Goal: Transaction & Acquisition: Purchase product/service

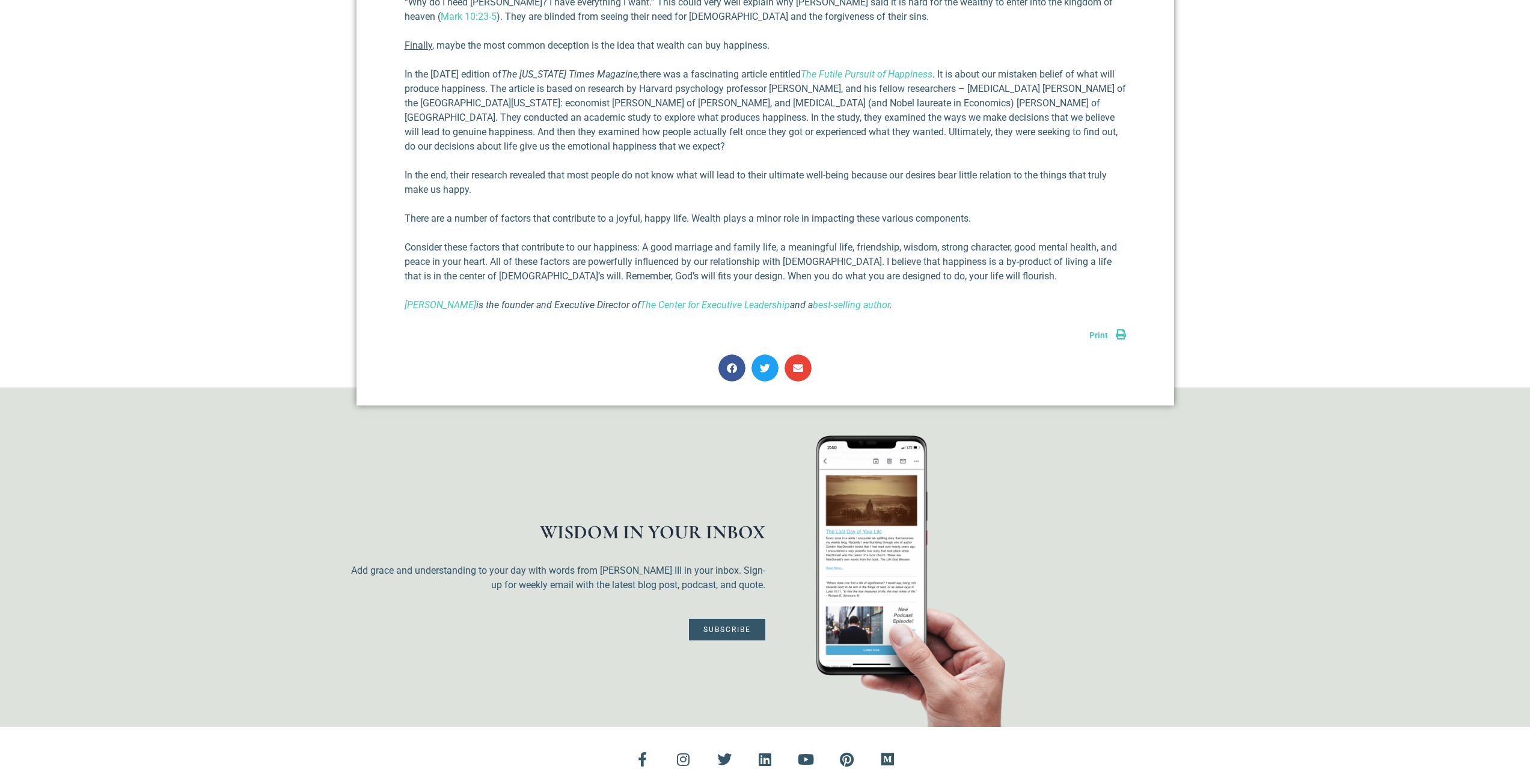
scroll to position [962, 0]
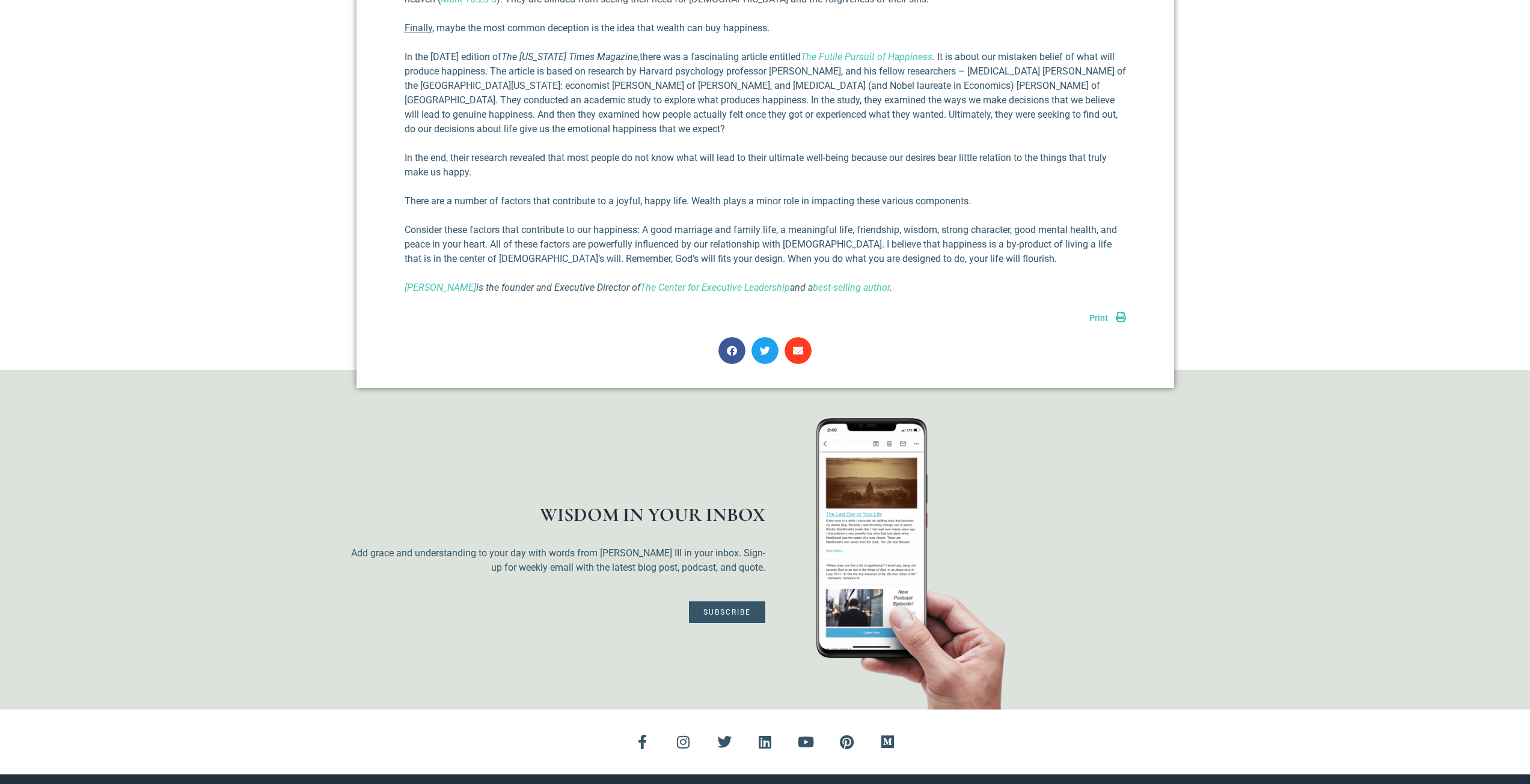
click at [796, 356] on span "Share on email" at bounding box center [798, 351] width 27 height 27
click at [797, 347] on icon "Share on email" at bounding box center [798, 350] width 10 height 10
click at [1109, 316] on link "Print" at bounding box center [1108, 318] width 36 height 10
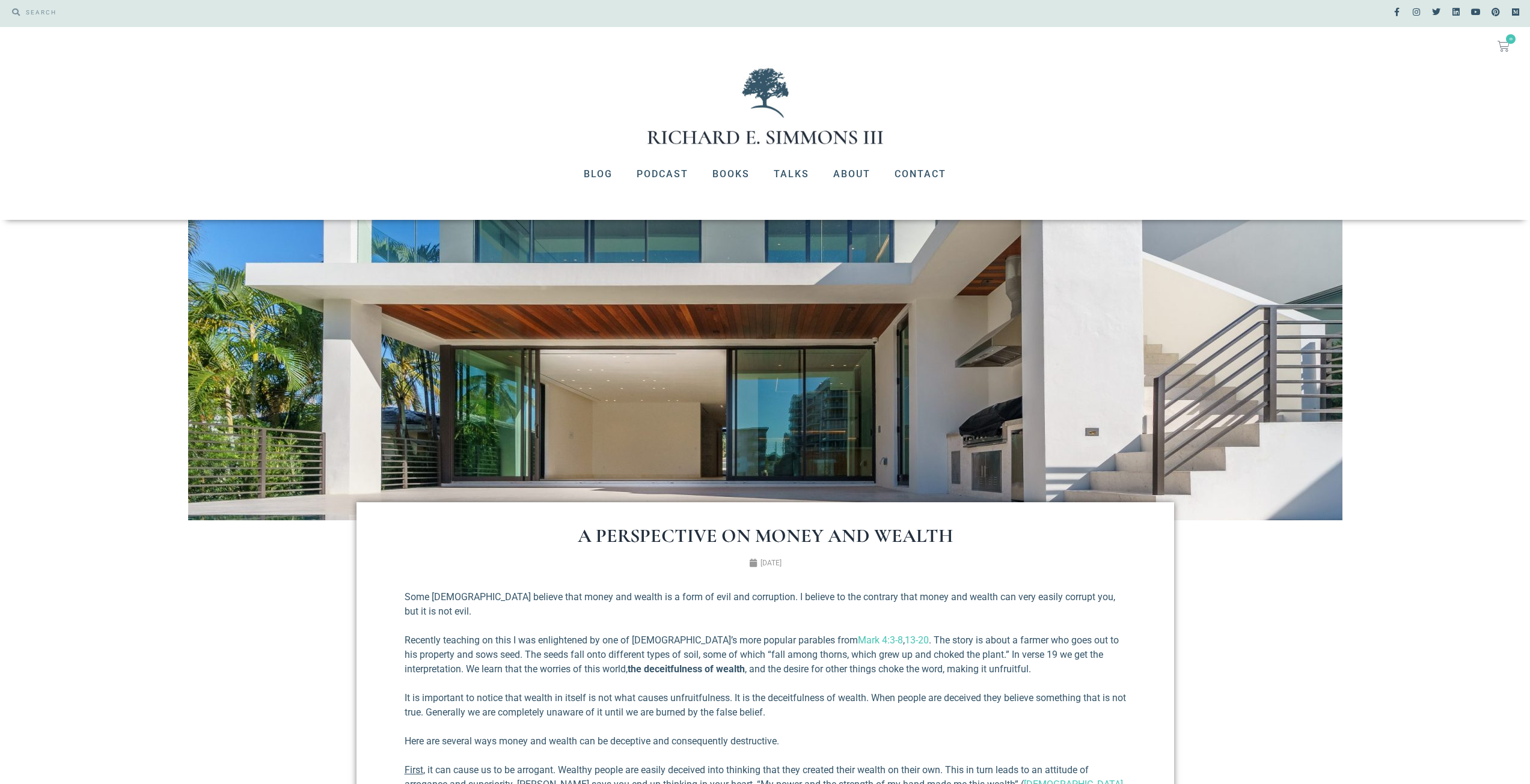
scroll to position [0, 0]
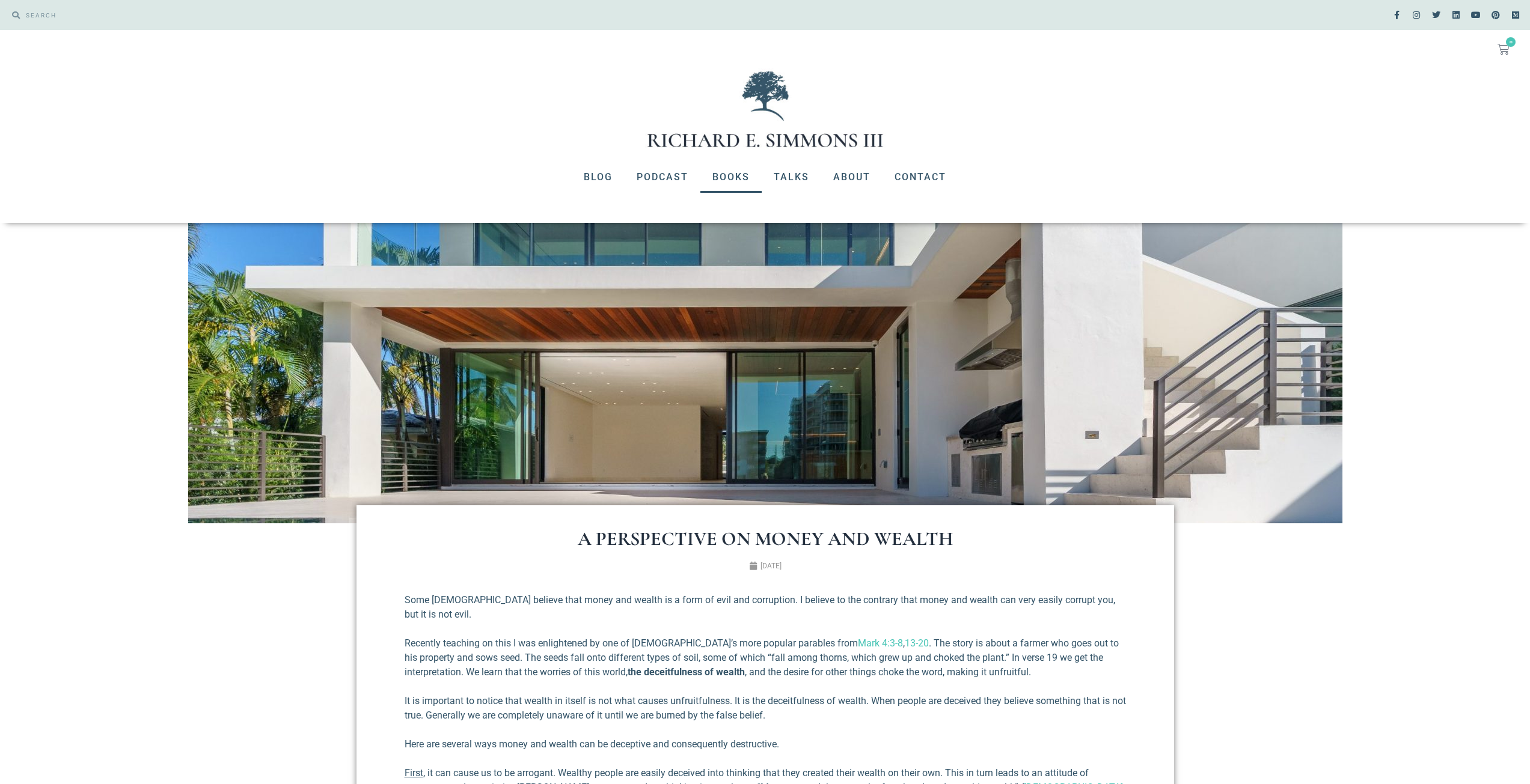
click at [743, 181] on link "Books" at bounding box center [730, 177] width 61 height 31
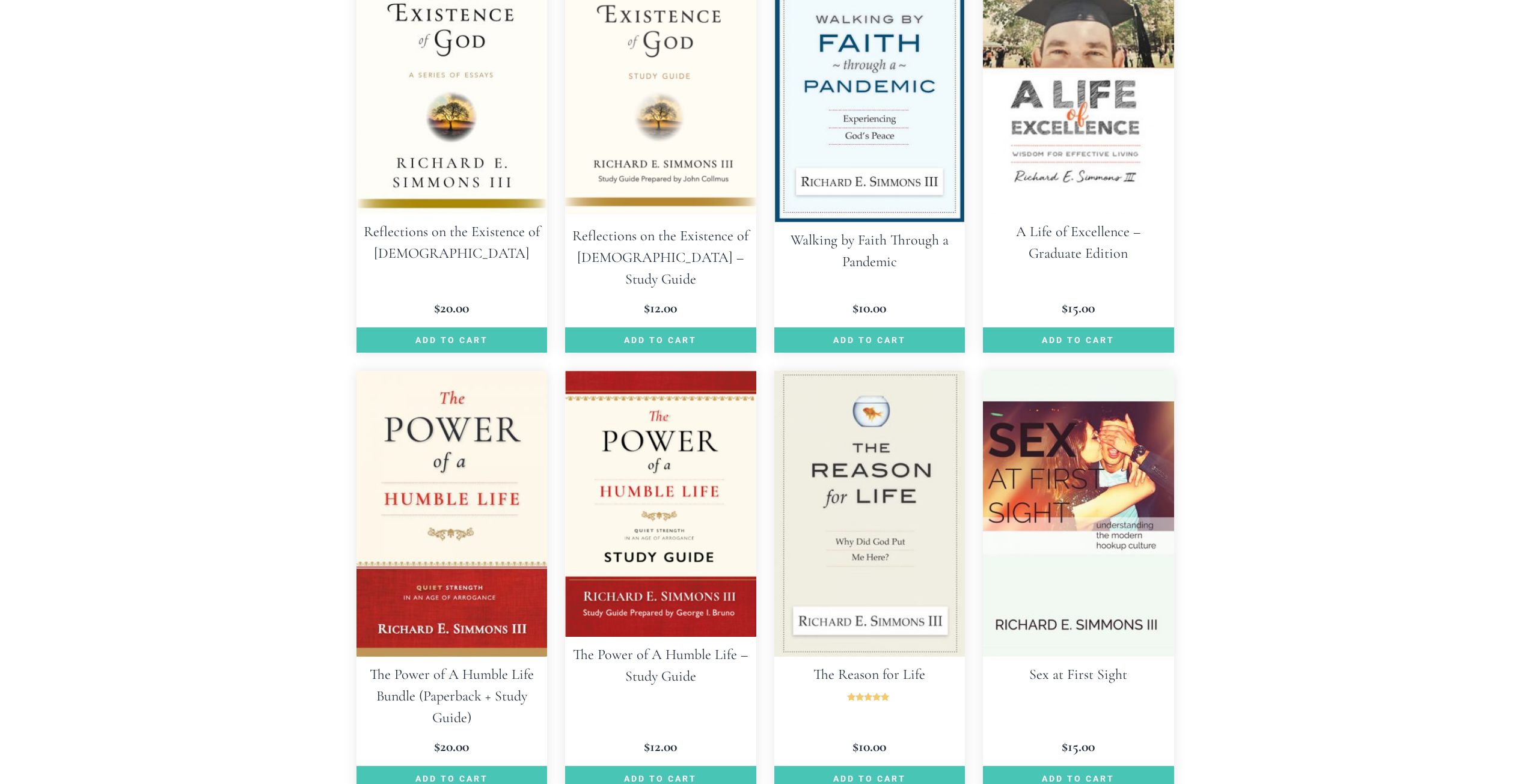
scroll to position [1322, 0]
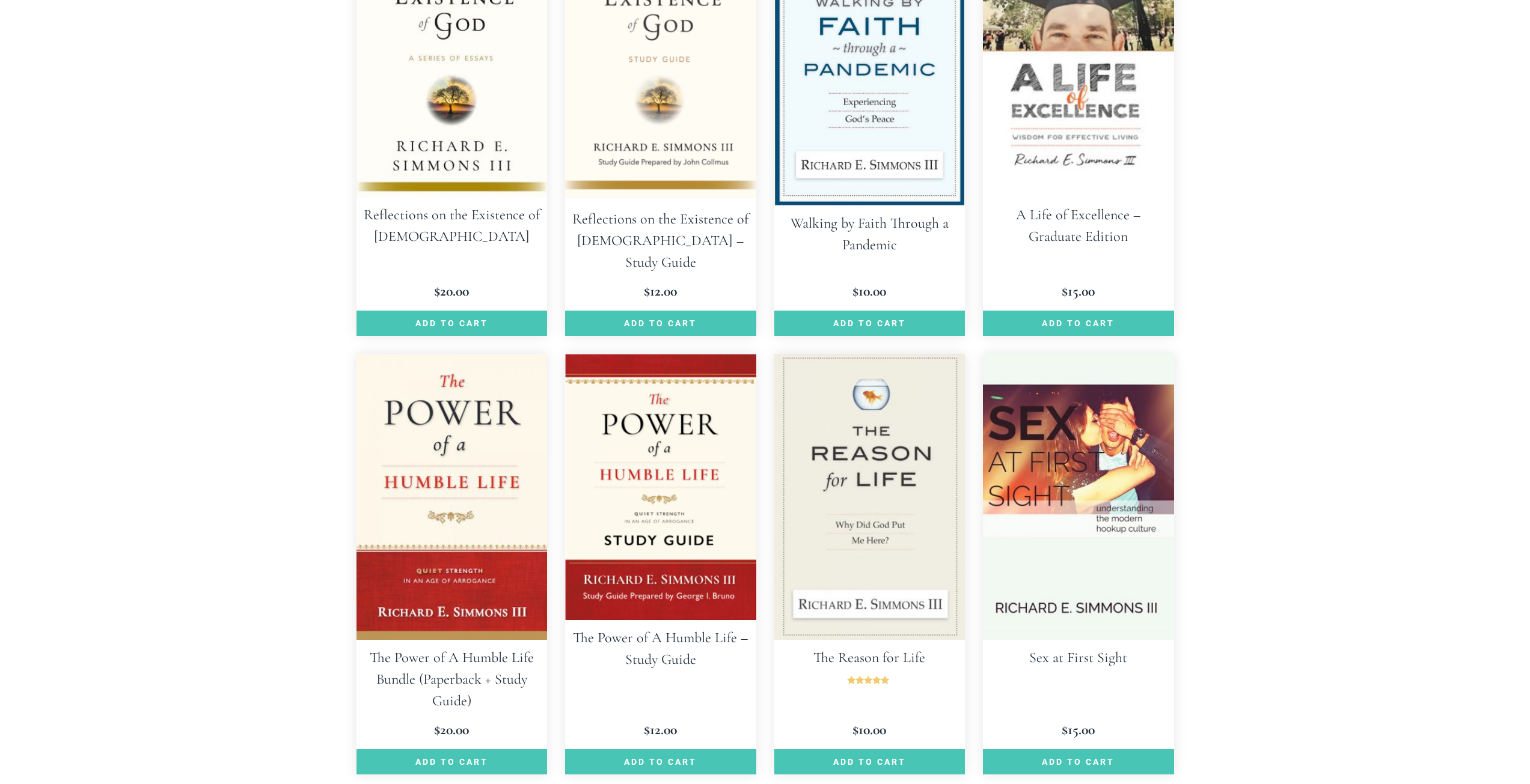
click at [396, 493] on img at bounding box center [452, 497] width 191 height 286
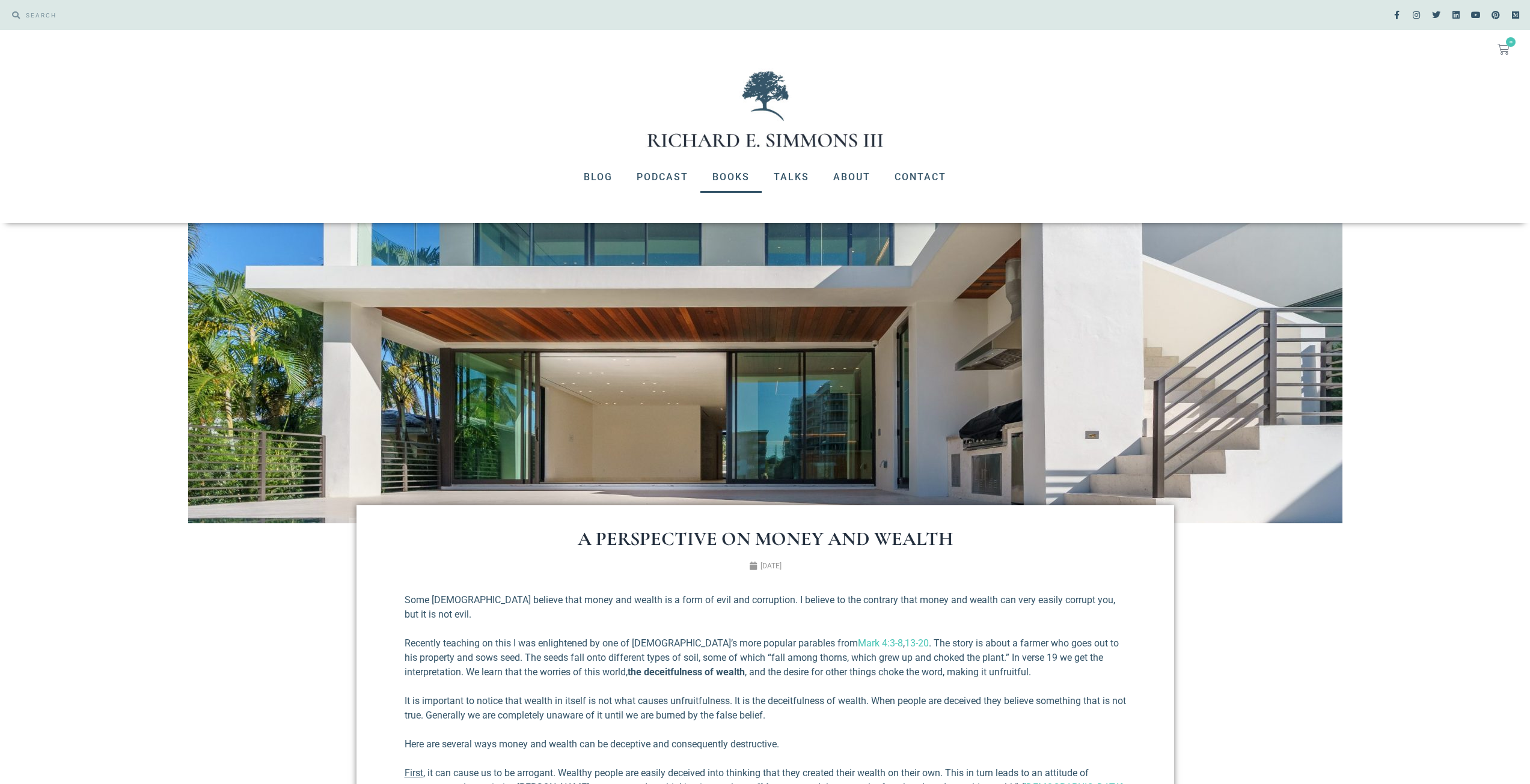
click at [719, 173] on link "Books" at bounding box center [730, 177] width 61 height 31
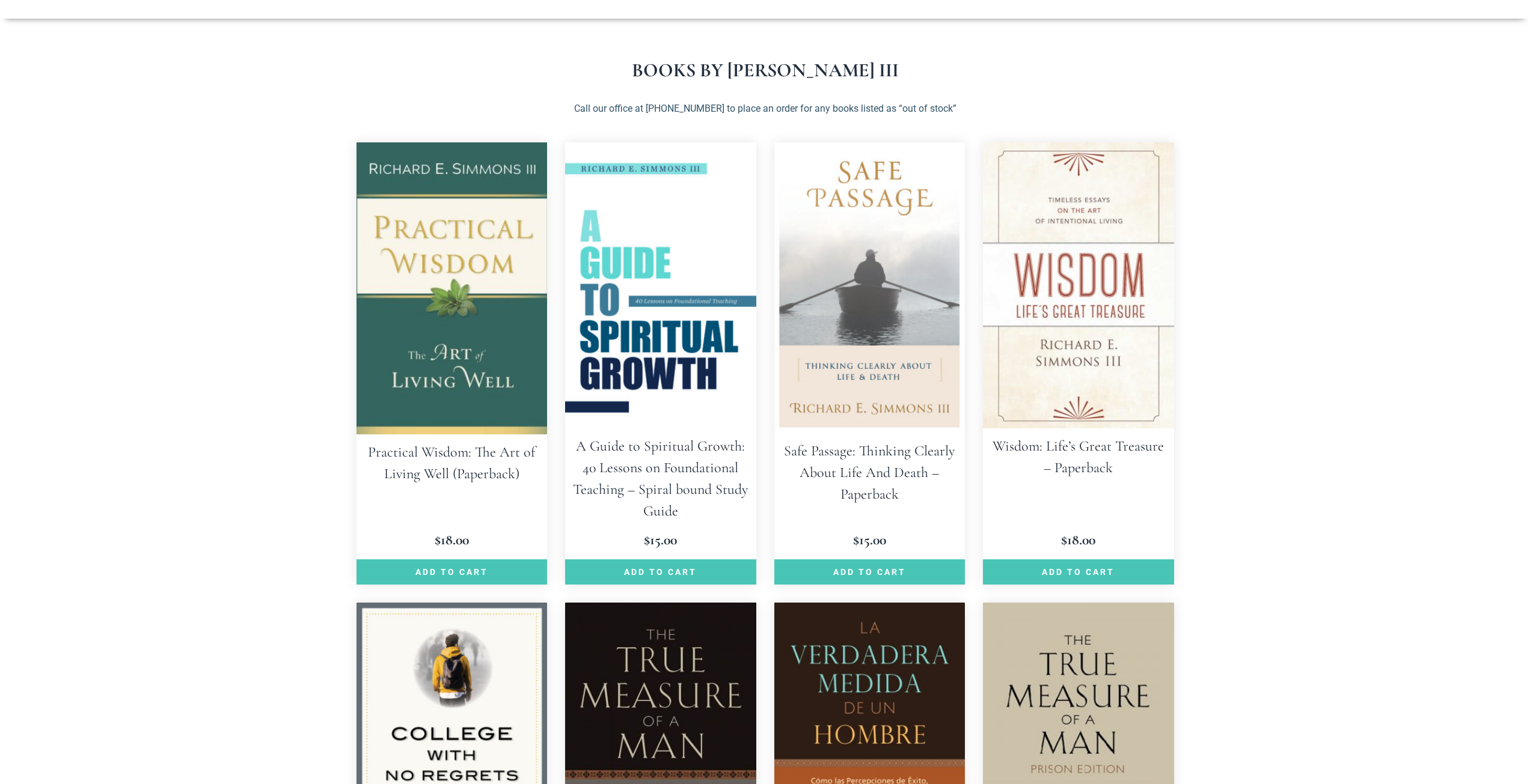
scroll to position [180, 0]
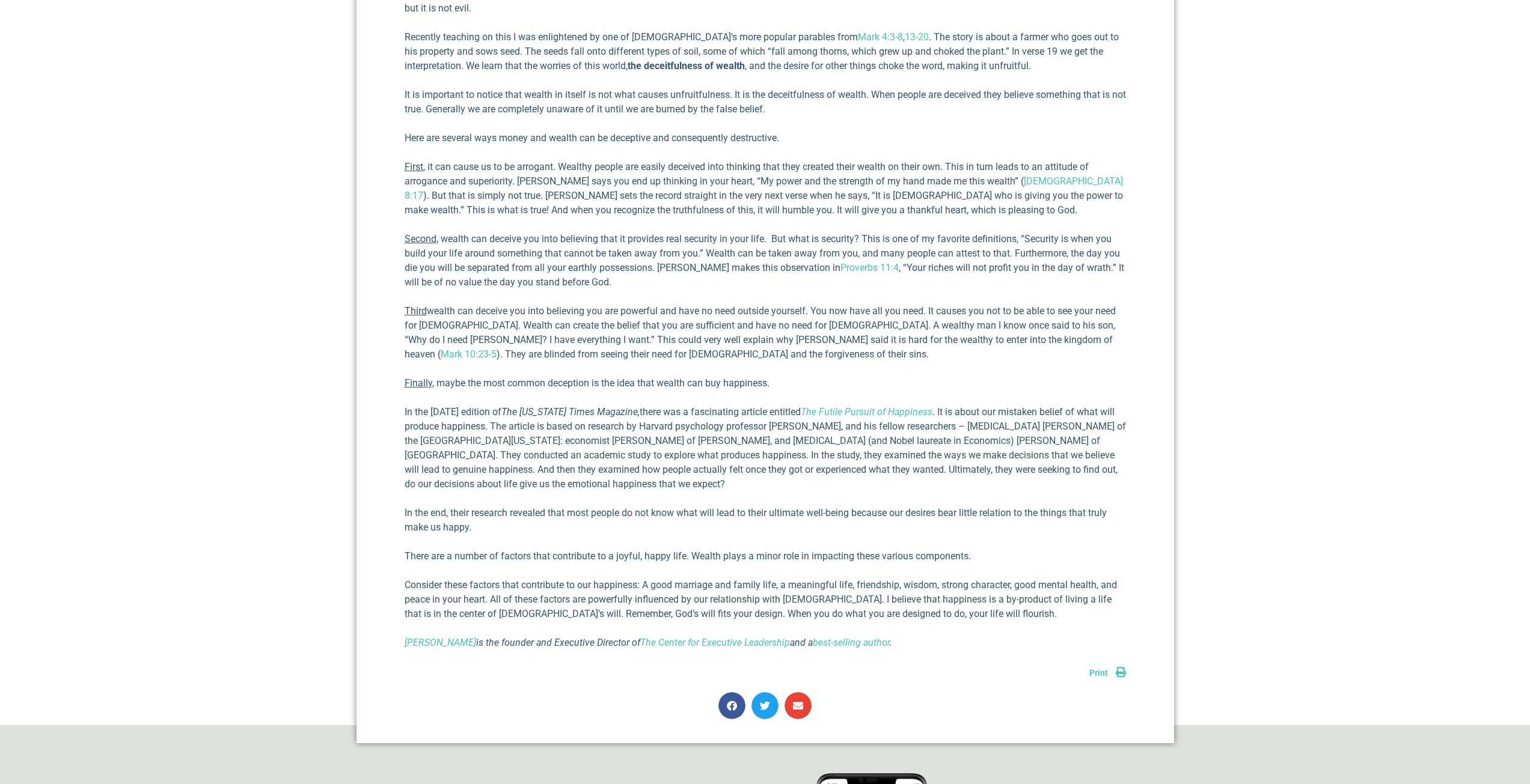
scroll to position [601, 0]
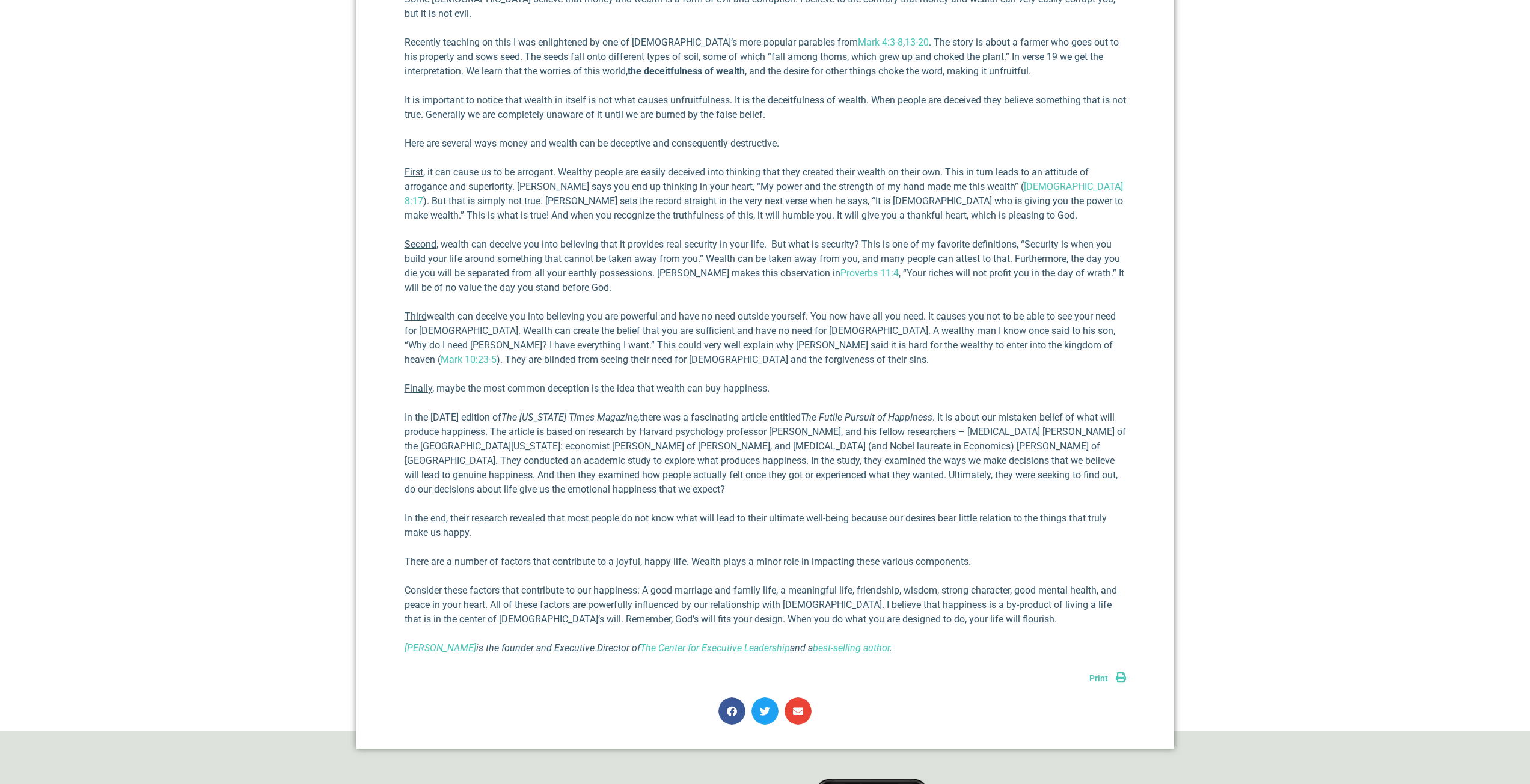
click at [900, 419] on link "The Futile Pursuit of Happiness" at bounding box center [866, 417] width 132 height 12
